Goal: Check status: Check status

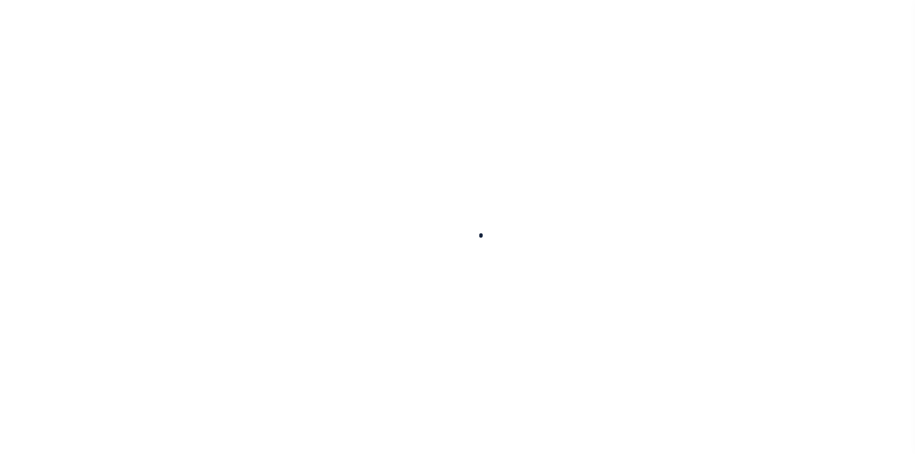
click at [435, 192] on div at bounding box center [457, 227] width 915 height 454
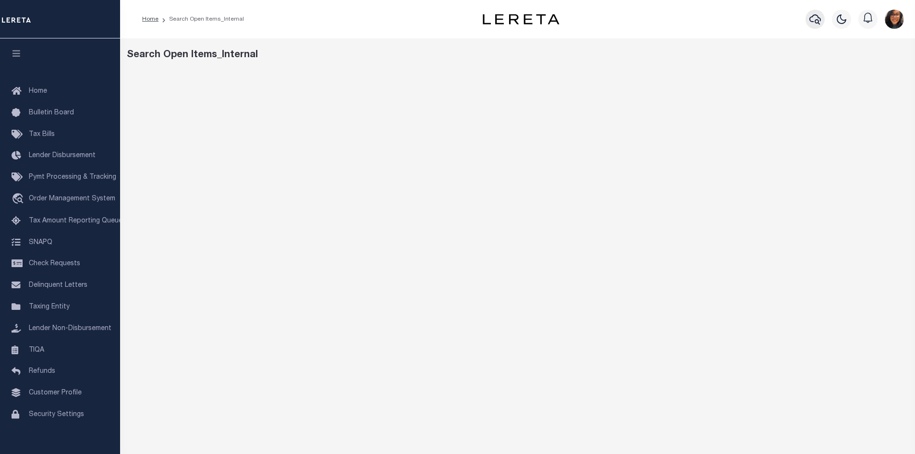
click at [816, 22] on icon "button" at bounding box center [816, 19] width 12 height 12
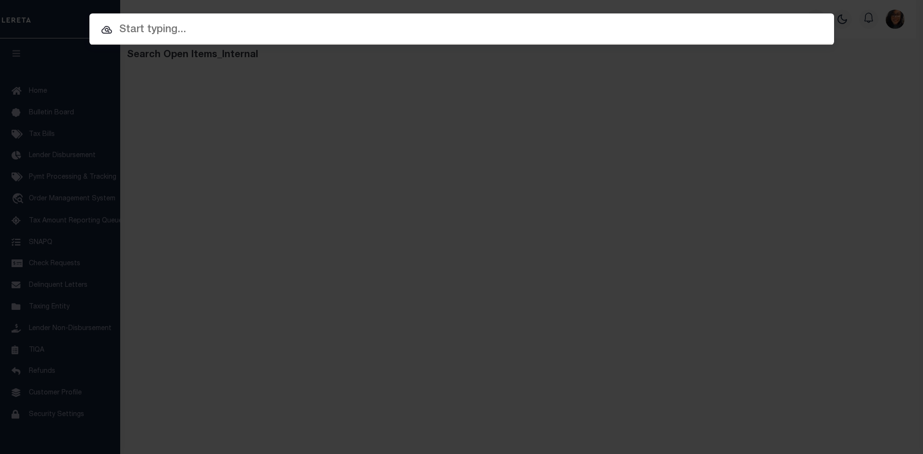
click at [258, 24] on input "text" at bounding box center [461, 30] width 744 height 17
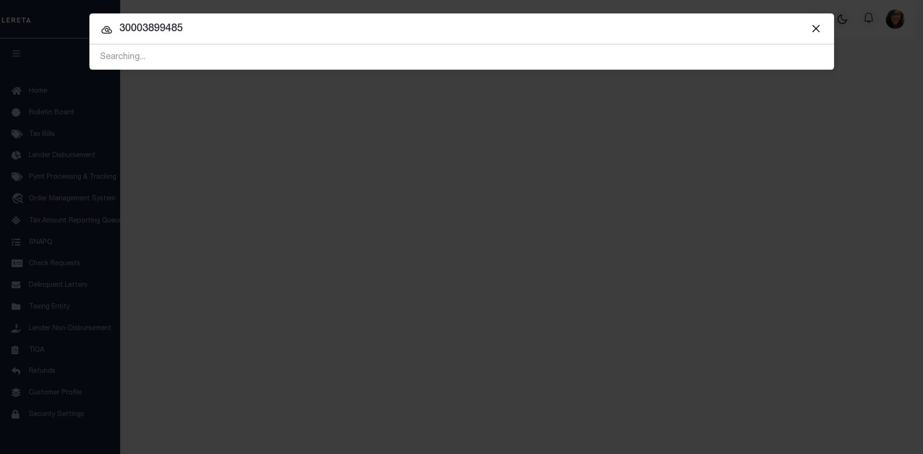
type input "30003899485"
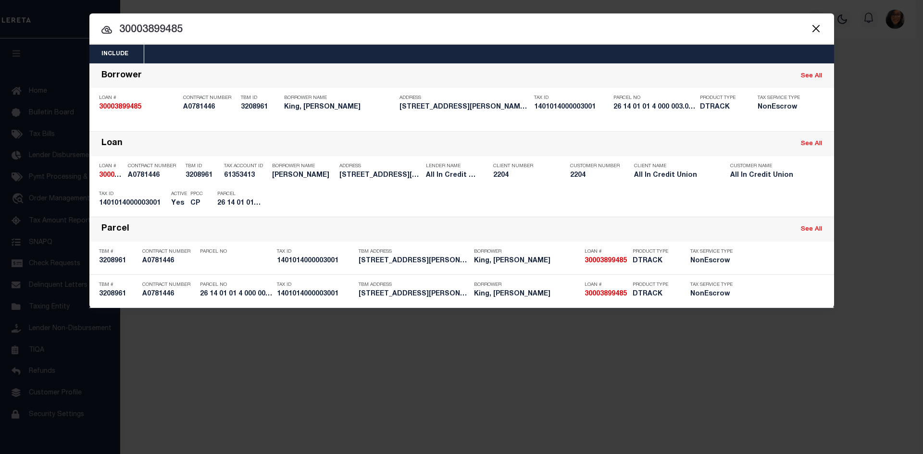
click at [818, 25] on button "Close" at bounding box center [816, 28] width 12 height 12
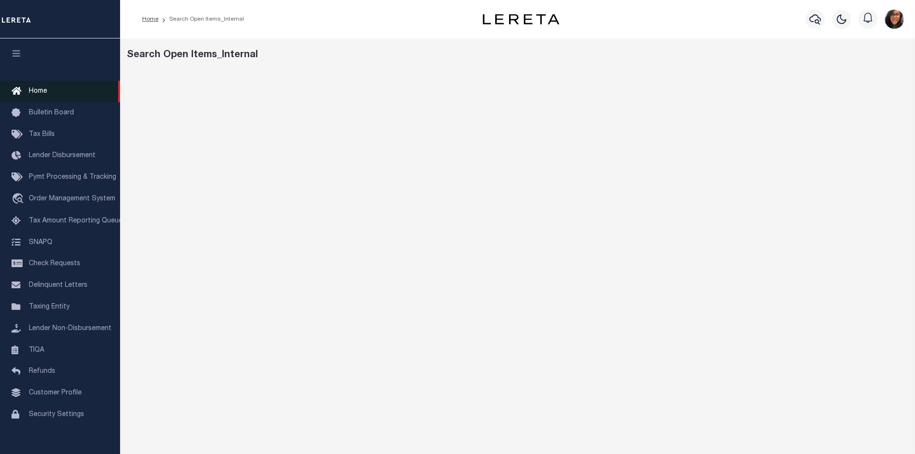
click at [30, 90] on span "Home" at bounding box center [38, 91] width 18 height 7
